Goal: Navigation & Orientation: Find specific page/section

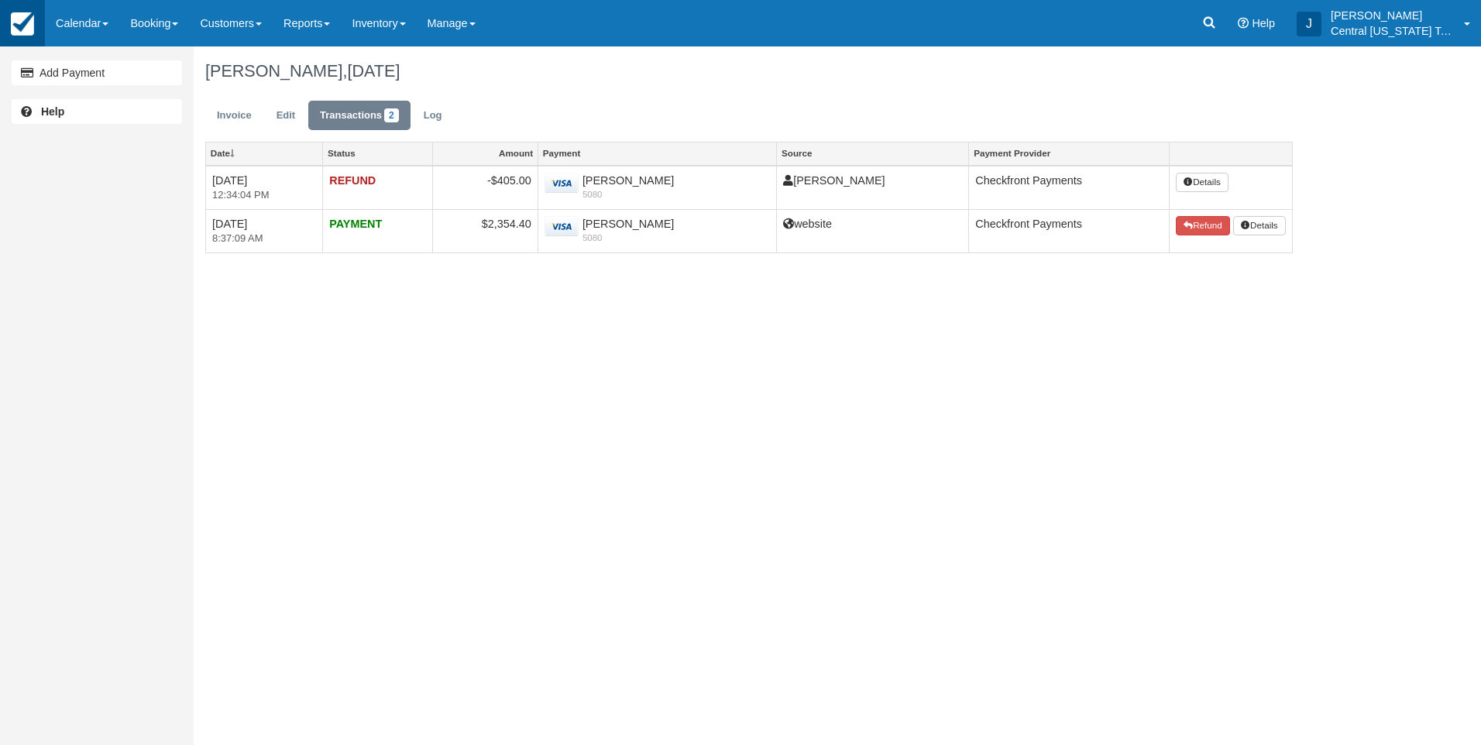
click at [24, 24] on img at bounding box center [22, 23] width 23 height 23
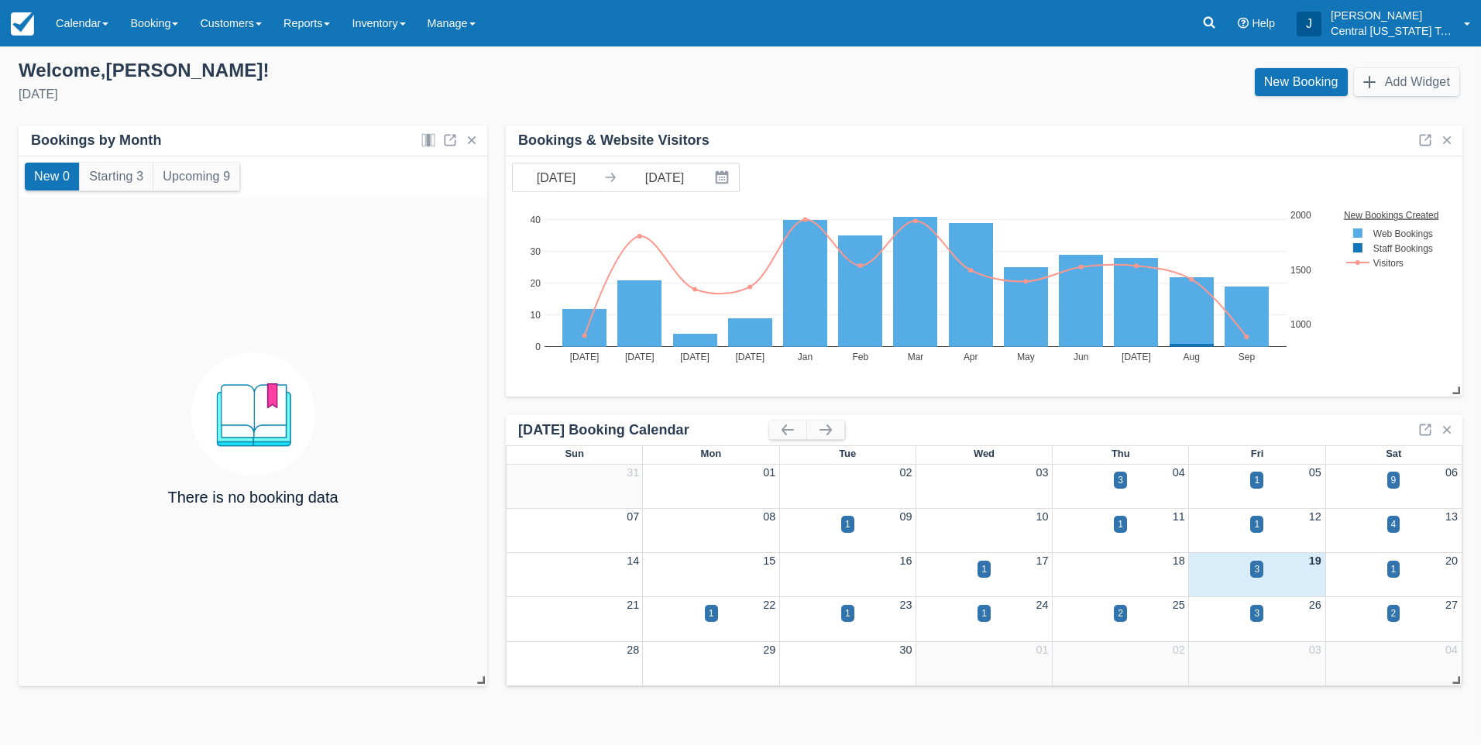
click at [903, 91] on div "New Booking Add Widget" at bounding box center [1107, 86] width 734 height 42
